Goal: Transaction & Acquisition: Purchase product/service

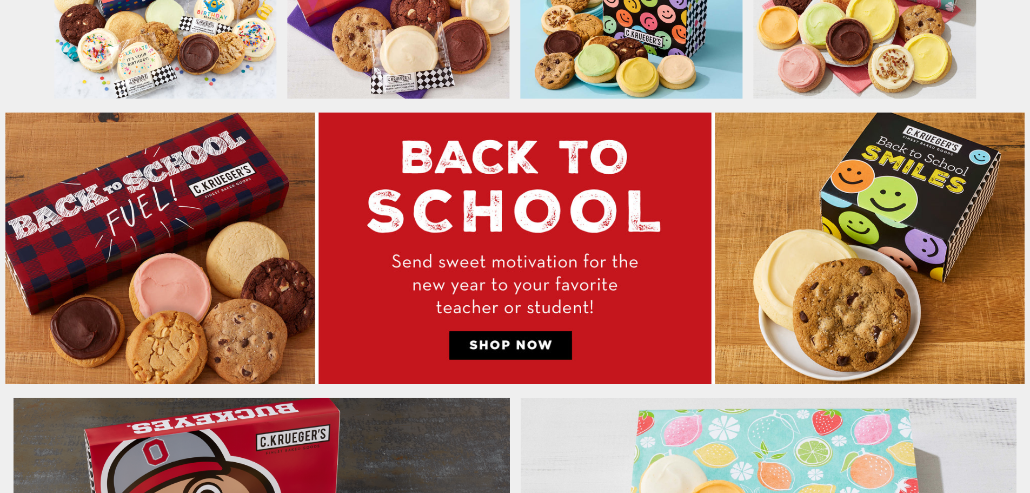
scroll to position [595, 0]
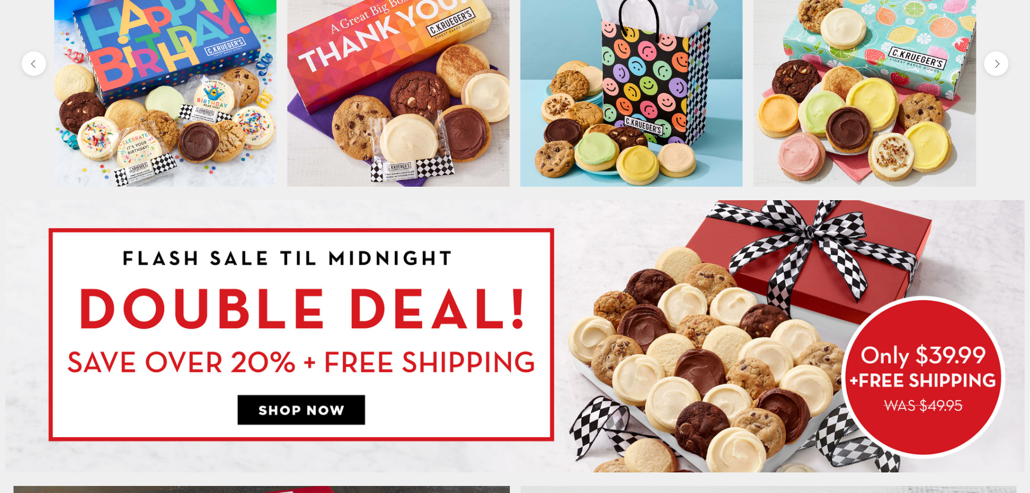
scroll to position [541, 0]
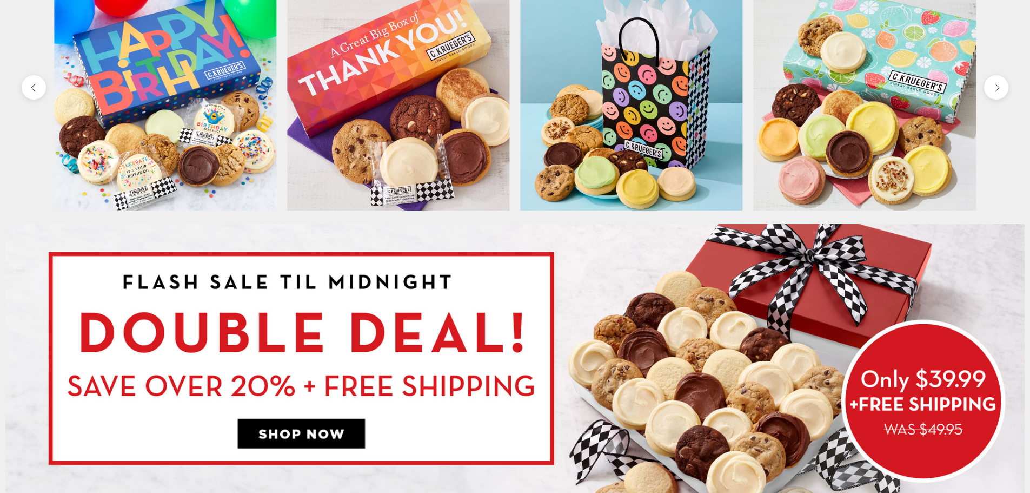
click at [608, 306] on img at bounding box center [514, 359] width 1019 height 271
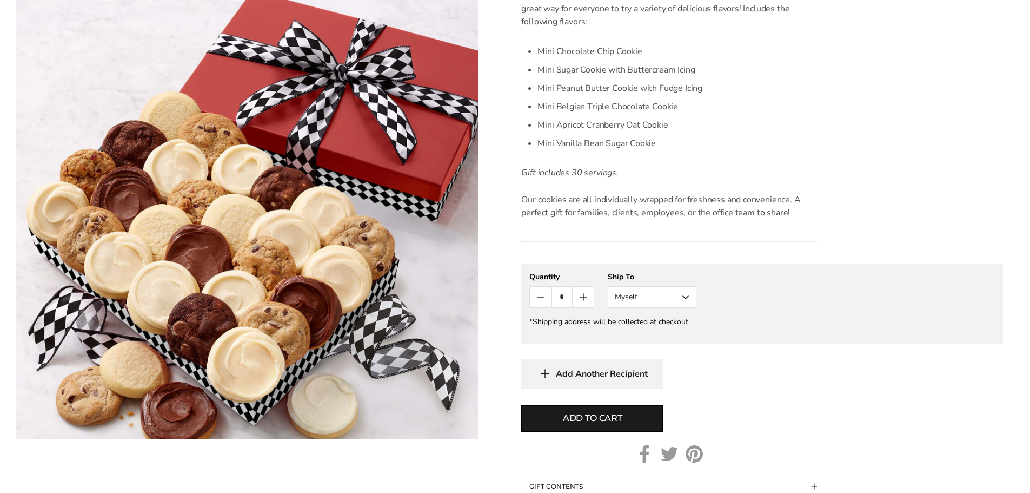
scroll to position [270, 0]
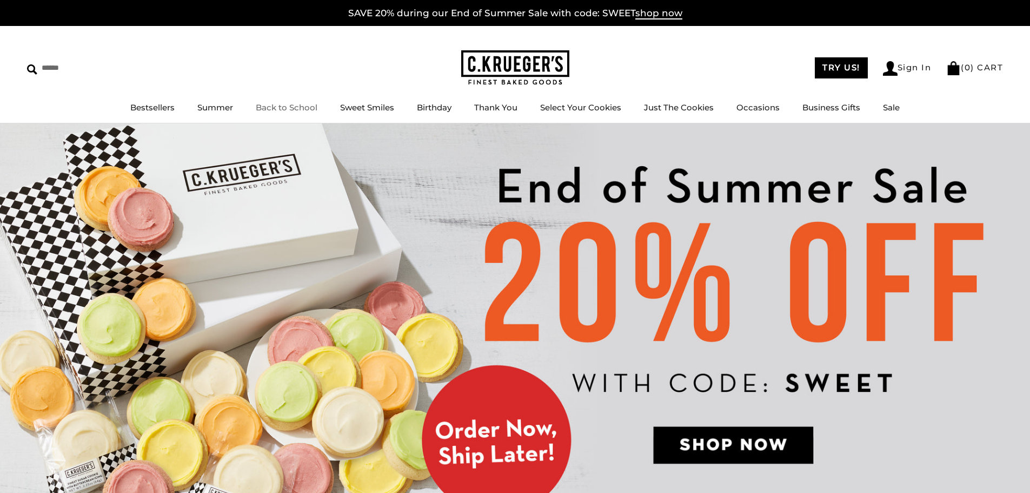
click at [208, 87] on div "****** TRY US! Sign In ( 0 ) CART ( 0 ) CART Bestsellers Summer Summer Vibes Su…" at bounding box center [515, 74] width 1030 height 97
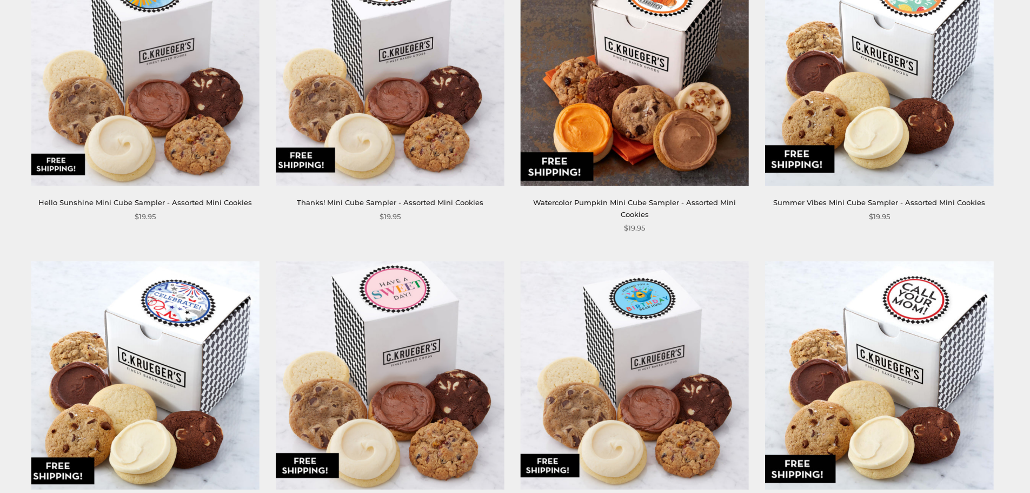
scroll to position [595, 0]
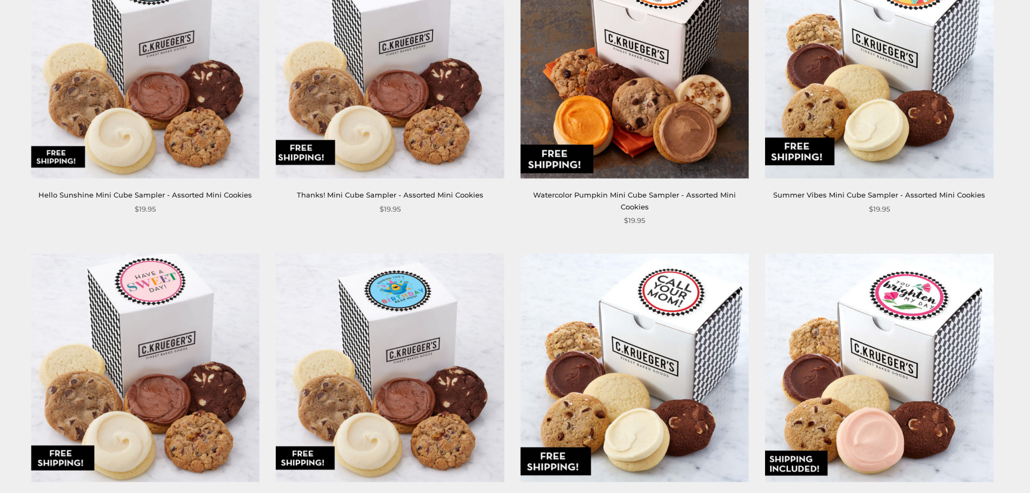
scroll to position [433, 0]
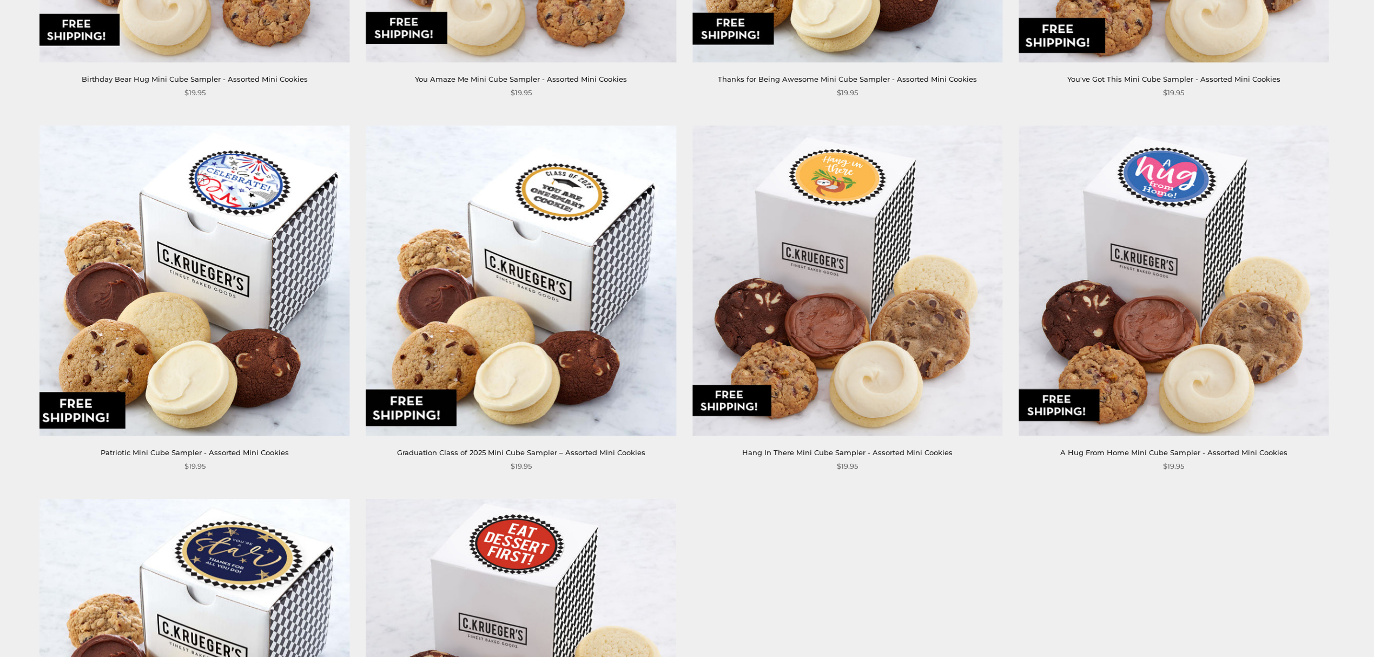
scroll to position [1880, 0]
